Goal: Use online tool/utility

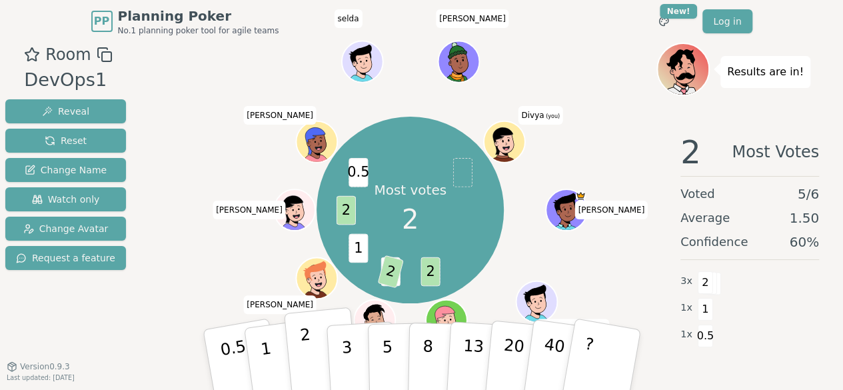
click at [299, 360] on button "2" at bounding box center [321, 360] width 76 height 106
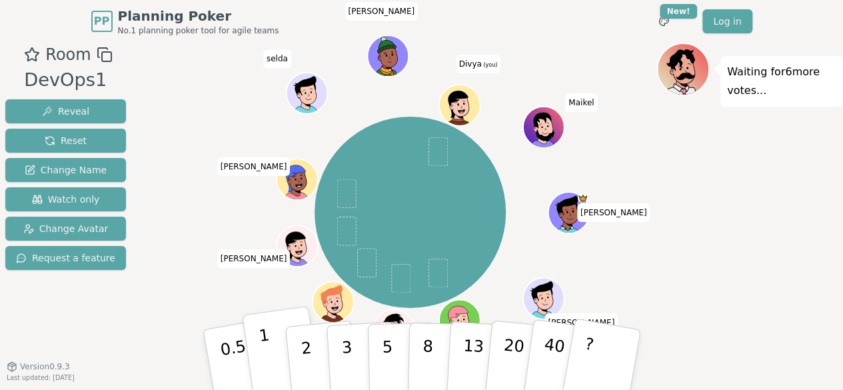
click at [272, 343] on button "1" at bounding box center [281, 360] width 79 height 108
click at [259, 340] on p "1" at bounding box center [267, 361] width 20 height 73
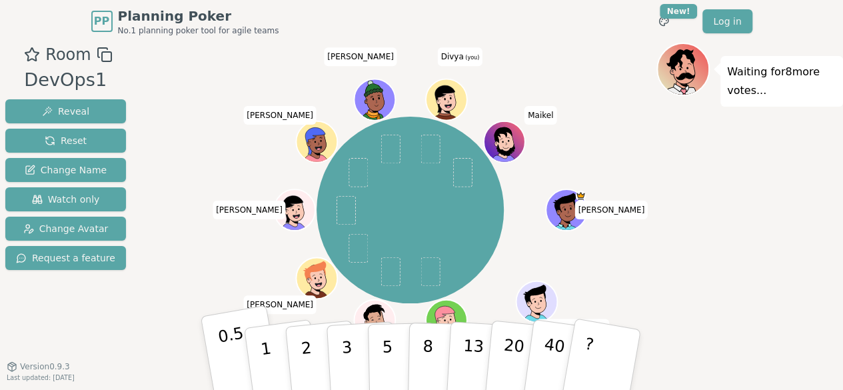
click at [229, 356] on p "0.5" at bounding box center [234, 360] width 37 height 75
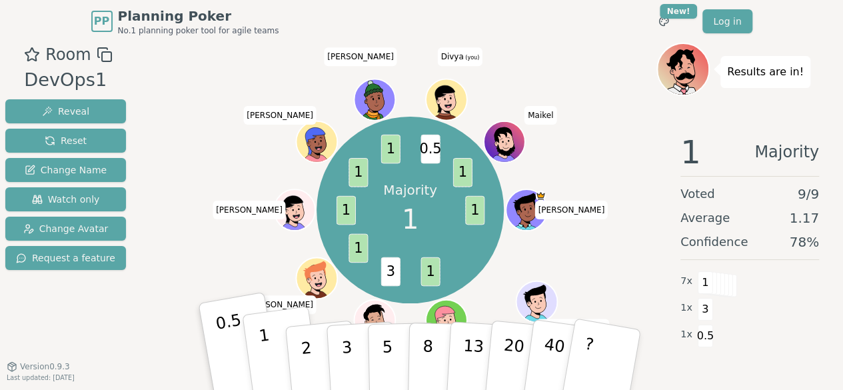
click at [262, 342] on p "1" at bounding box center [267, 361] width 20 height 73
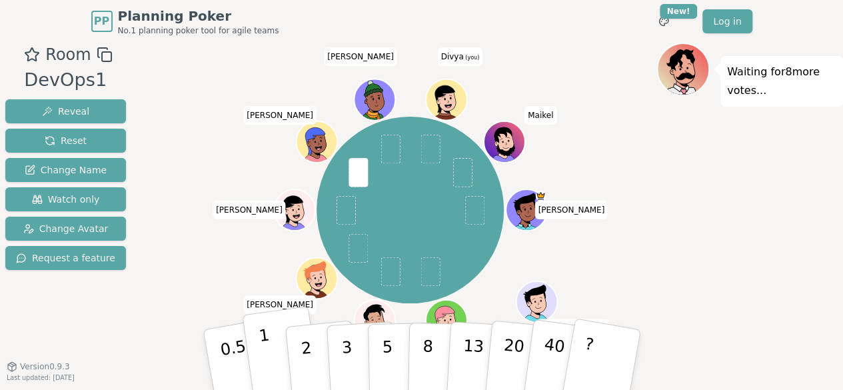
click at [259, 364] on button "1" at bounding box center [281, 360] width 79 height 108
click at [270, 357] on button "1" at bounding box center [281, 360] width 79 height 108
click at [272, 355] on button "1" at bounding box center [281, 360] width 79 height 108
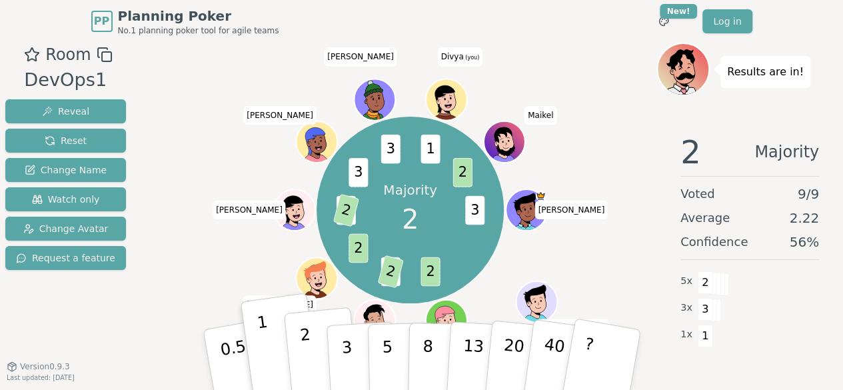
click at [301, 348] on p "2" at bounding box center [306, 361] width 17 height 73
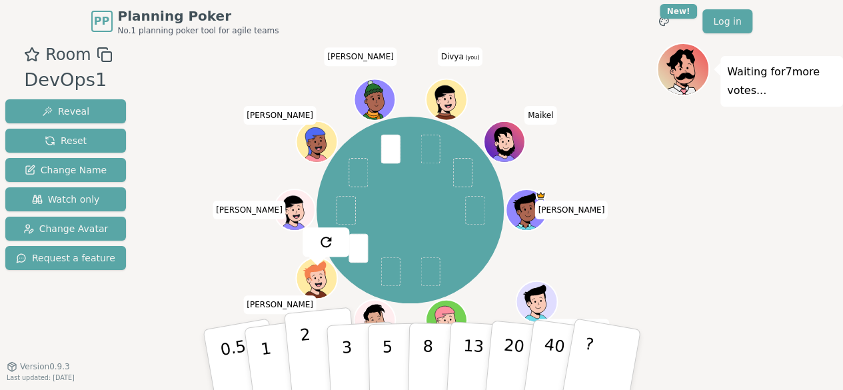
click at [312, 338] on button "2" at bounding box center [321, 360] width 76 height 106
